Goal: Information Seeking & Learning: Learn about a topic

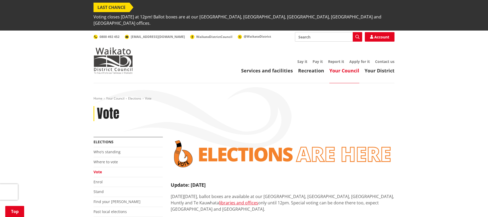
scroll to position [199, 0]
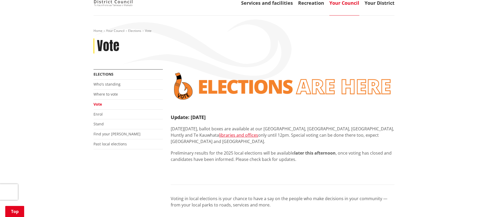
scroll to position [67, 0]
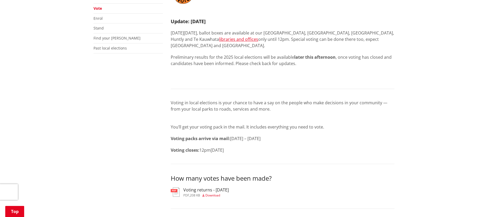
scroll to position [172, 0]
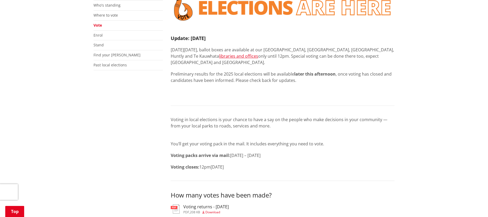
scroll to position [146, 0]
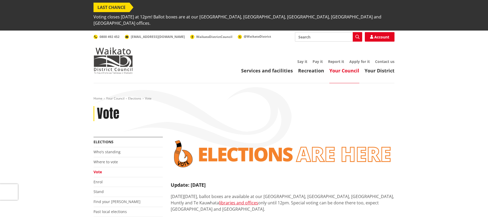
scroll to position [146, 0]
